Goal: Information Seeking & Learning: Learn about a topic

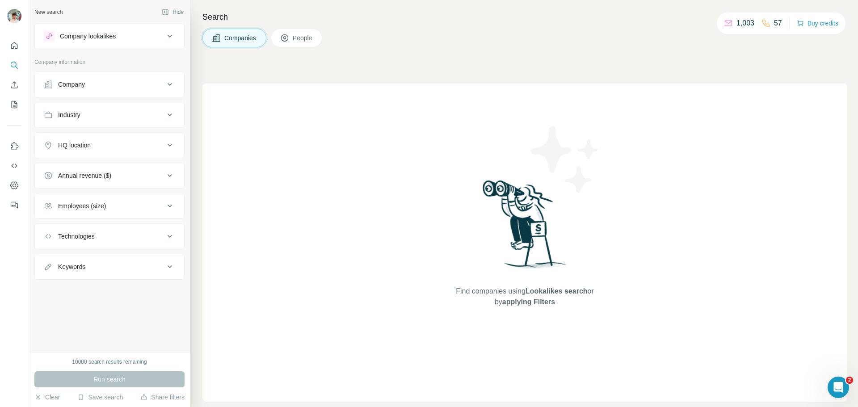
click at [161, 87] on div "Company" at bounding box center [104, 84] width 121 height 9
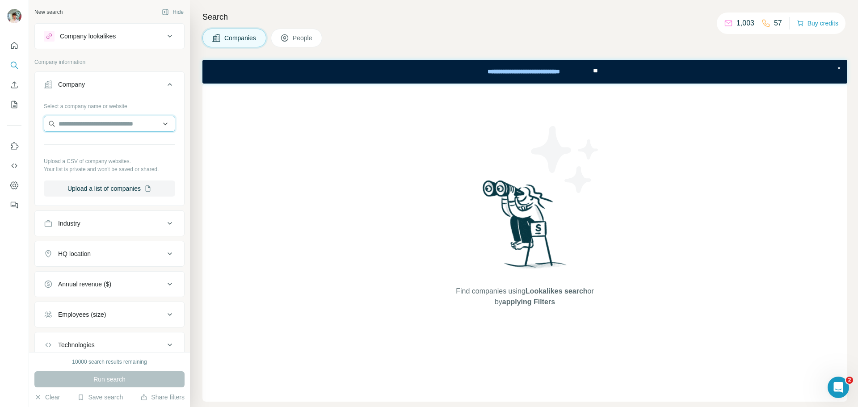
click at [118, 118] on input "text" at bounding box center [109, 124] width 131 height 16
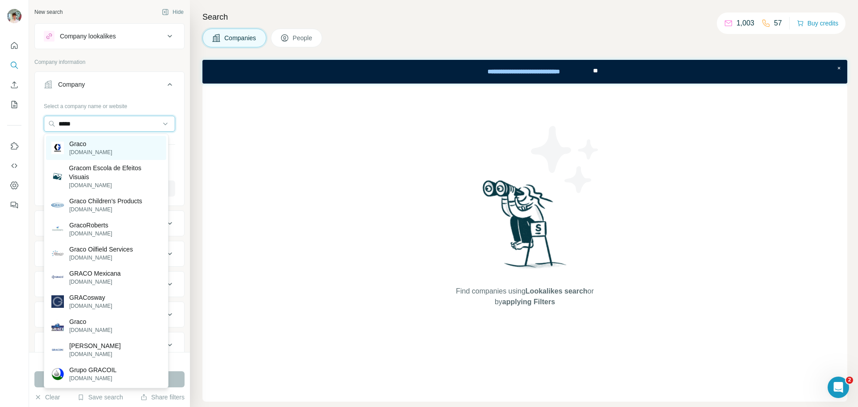
type input "*****"
click at [103, 146] on div "Graco [DOMAIN_NAME]" at bounding box center [106, 148] width 120 height 24
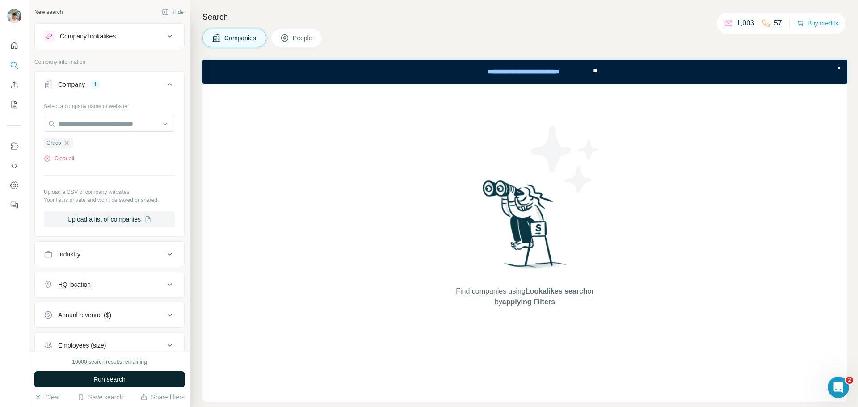
click at [136, 380] on button "Run search" at bounding box center [109, 380] width 150 height 16
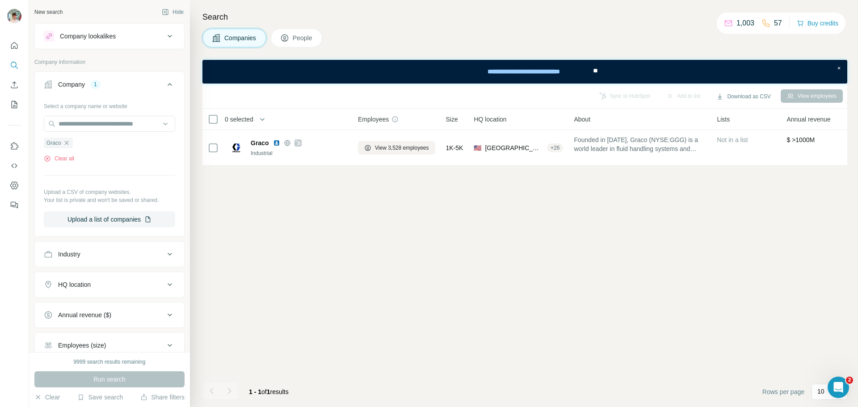
click at [301, 32] on button "People" at bounding box center [297, 38] width 52 height 19
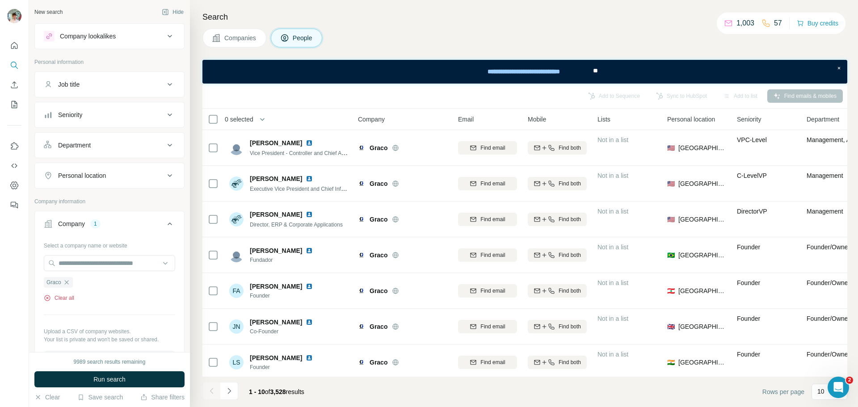
click at [60, 302] on button "Clear all" at bounding box center [59, 298] width 30 height 8
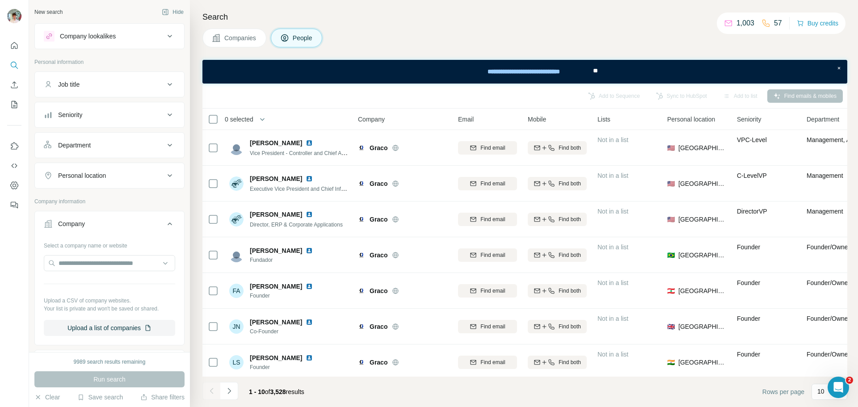
click at [165, 34] on icon at bounding box center [170, 36] width 11 height 11
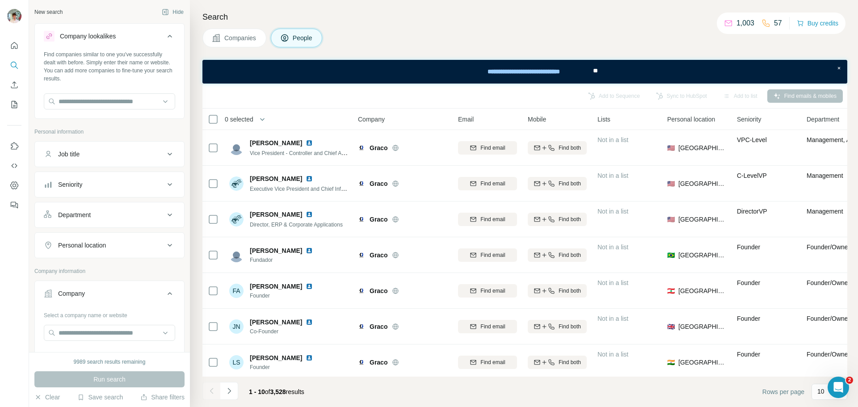
click at [165, 34] on icon at bounding box center [170, 36] width 11 height 11
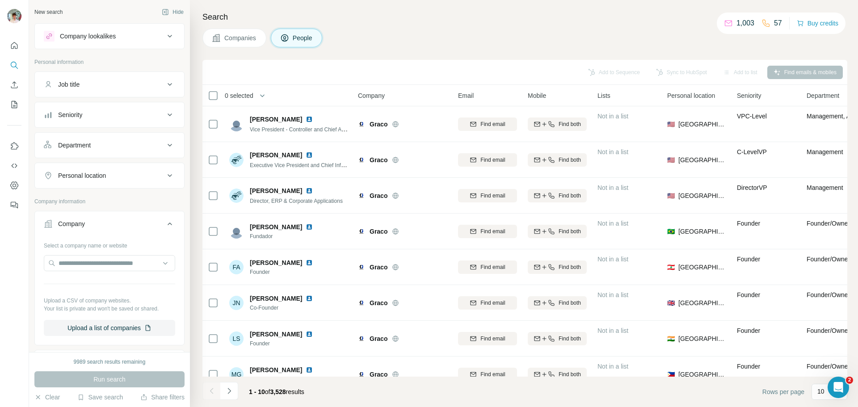
click at [262, 38] on button "Companies" at bounding box center [235, 38] width 64 height 19
